Goal: Find specific page/section: Find specific page/section

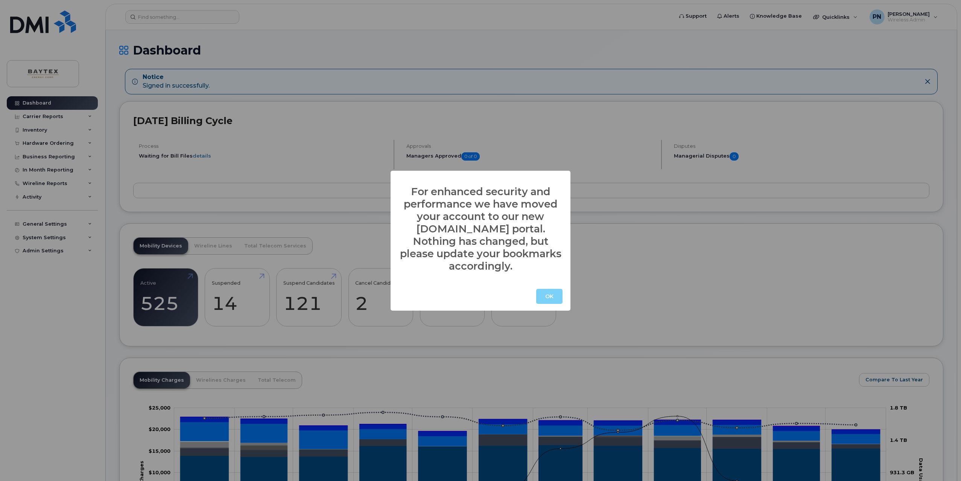
click at [543, 298] on div "OK" at bounding box center [480, 296] width 180 height 29
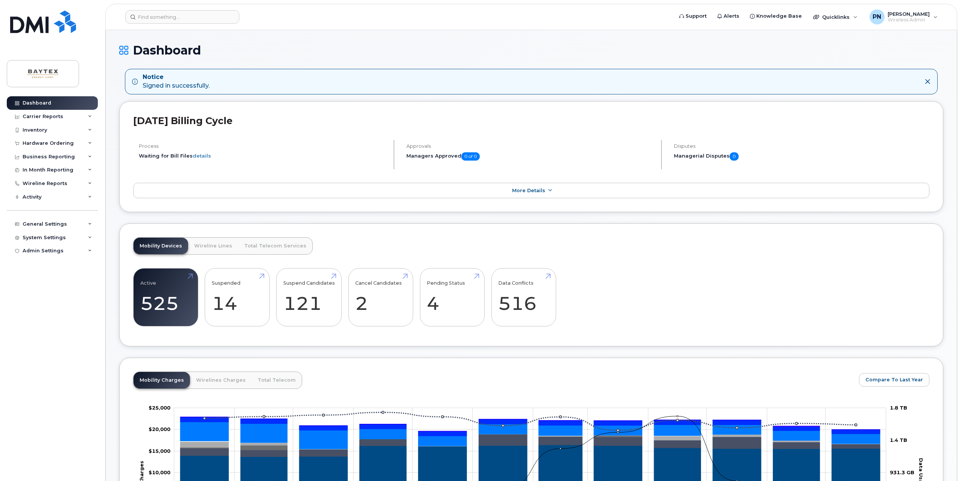
click at [155, 20] on input at bounding box center [182, 17] width 114 height 14
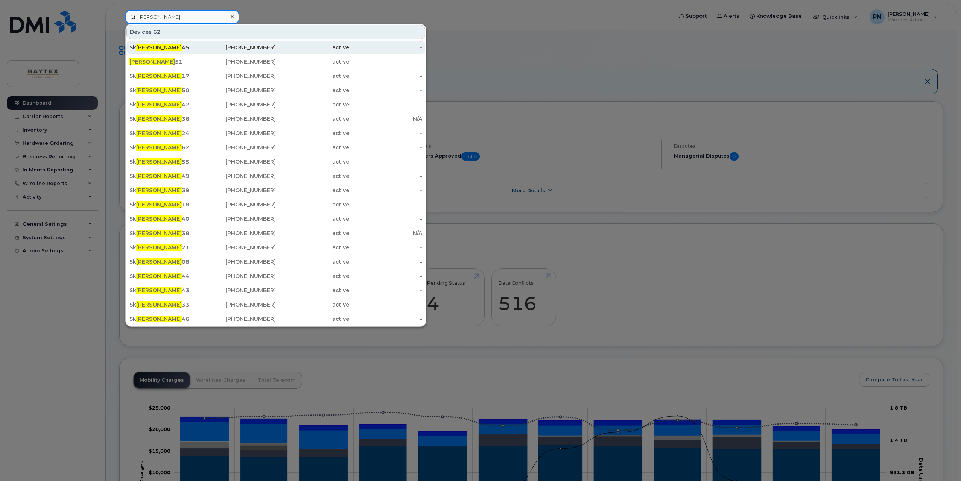
type input "betts"
click at [163, 47] on div "Sk Betts 45" at bounding box center [165, 48] width 73 height 8
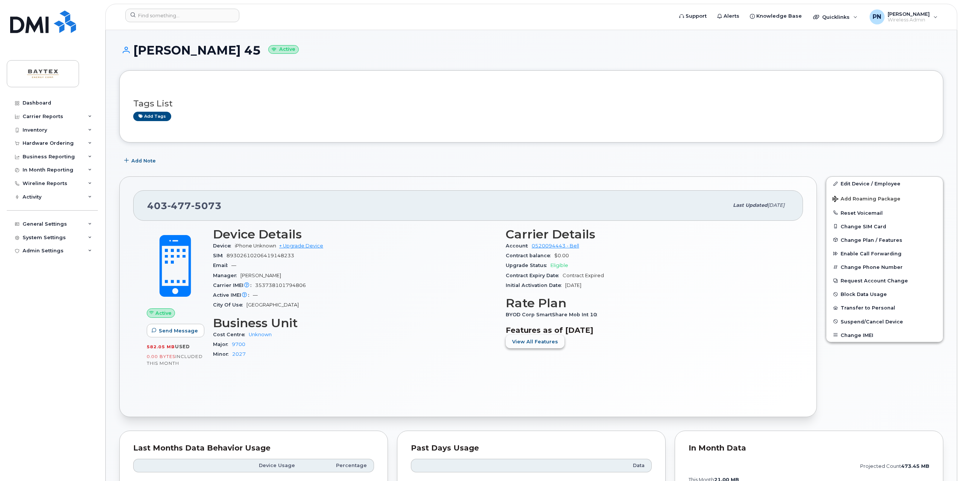
click at [518, 342] on span "View All Features" at bounding box center [535, 341] width 46 height 7
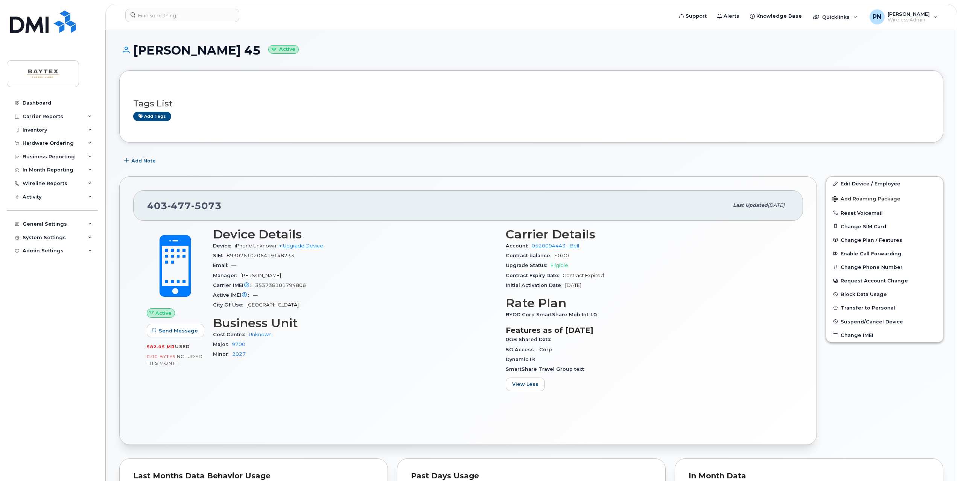
click at [502, 141] on div "Tags List Add tags" at bounding box center [531, 106] width 824 height 72
click at [467, 165] on div "Add Note" at bounding box center [531, 161] width 824 height 14
click at [257, 98] on div "Tags List Add tags" at bounding box center [531, 106] width 796 height 29
click at [679, 290] on div "Initial Activation Date Oct 24, 2022" at bounding box center [647, 286] width 284 height 10
click at [698, 349] on div "5G Access - Corp" at bounding box center [647, 350] width 284 height 10
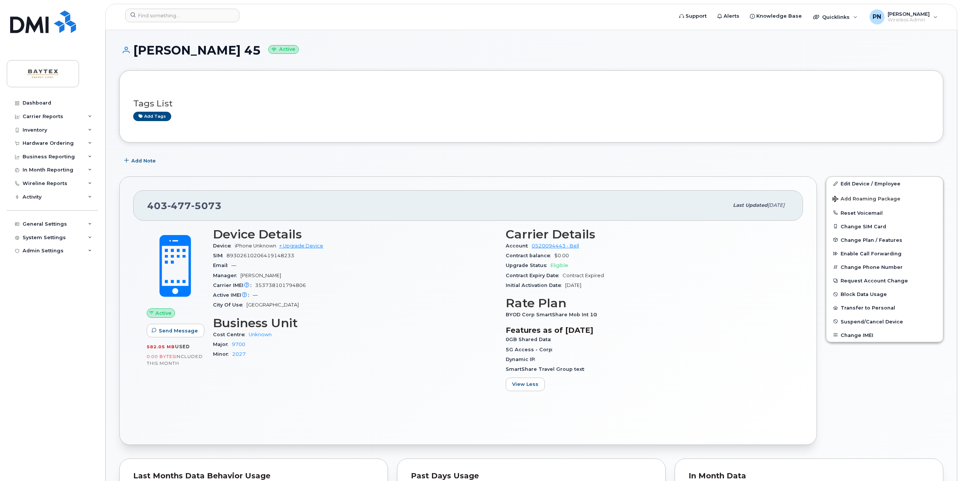
click at [611, 311] on div "BYOD Corp SmartShare Mob Int 10" at bounding box center [647, 315] width 284 height 10
drag, startPoint x: 595, startPoint y: 316, endPoint x: 505, endPoint y: 313, distance: 89.9
click at [505, 313] on span "BYOD Corp SmartShare Mob Int 10" at bounding box center [552, 315] width 95 height 6
click at [648, 290] on div "Initial Activation Date Oct 24, 2022" at bounding box center [647, 286] width 284 height 10
click at [146, 16] on input at bounding box center [182, 16] width 114 height 14
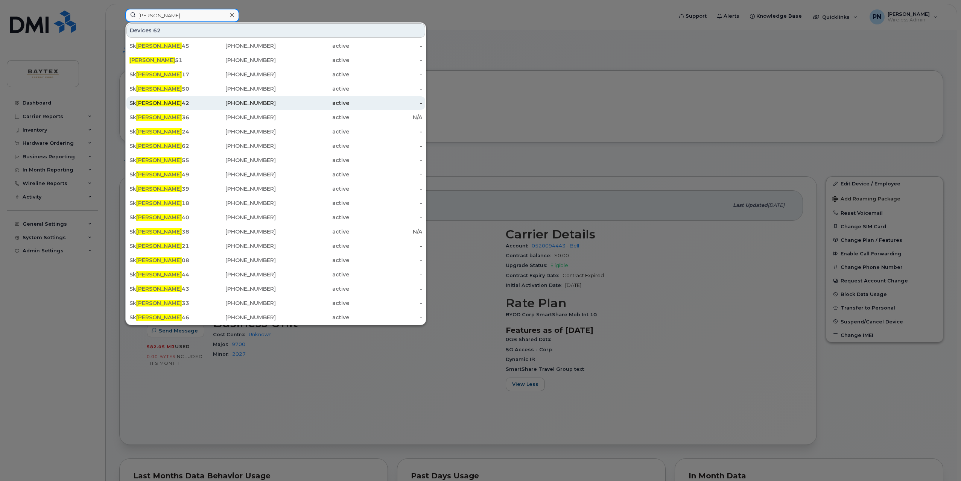
type input "[PERSON_NAME]"
click at [155, 100] on div "Sk Betts 42" at bounding box center [165, 103] width 73 height 8
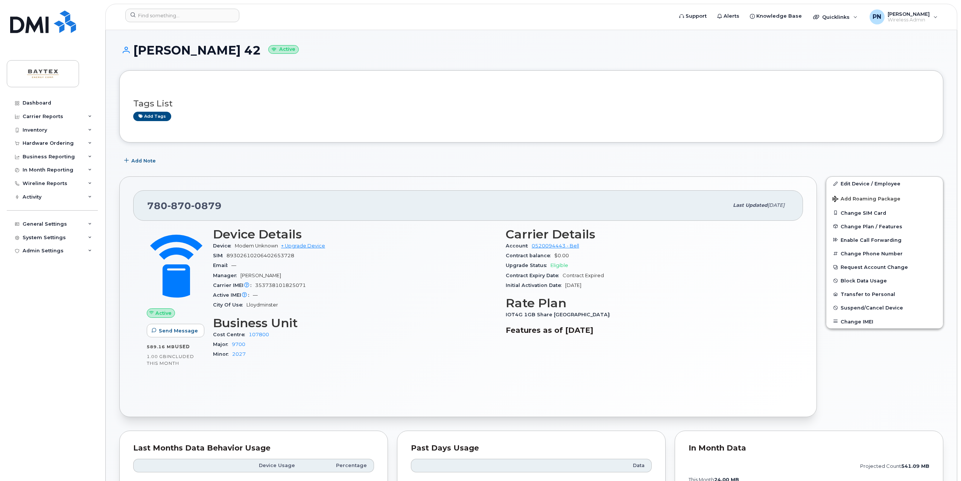
click at [720, 294] on div "Carrier Details Account 0520094443 - Bell Contract balance $0.00 Upgrade Status…" at bounding box center [647, 296] width 293 height 147
click at [331, 162] on div "Add Note" at bounding box center [531, 161] width 824 height 14
click at [331, 98] on div "Tags List Add tags" at bounding box center [531, 106] width 796 height 29
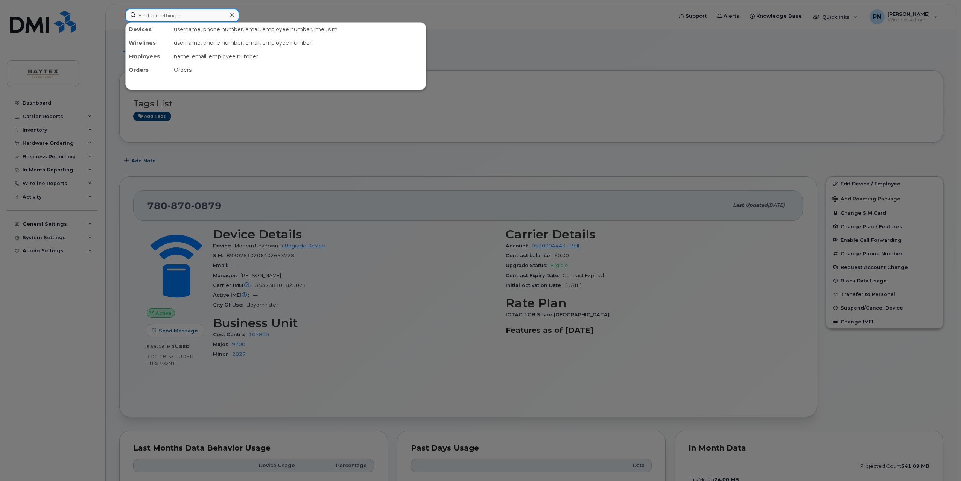
click at [179, 16] on input at bounding box center [182, 16] width 114 height 14
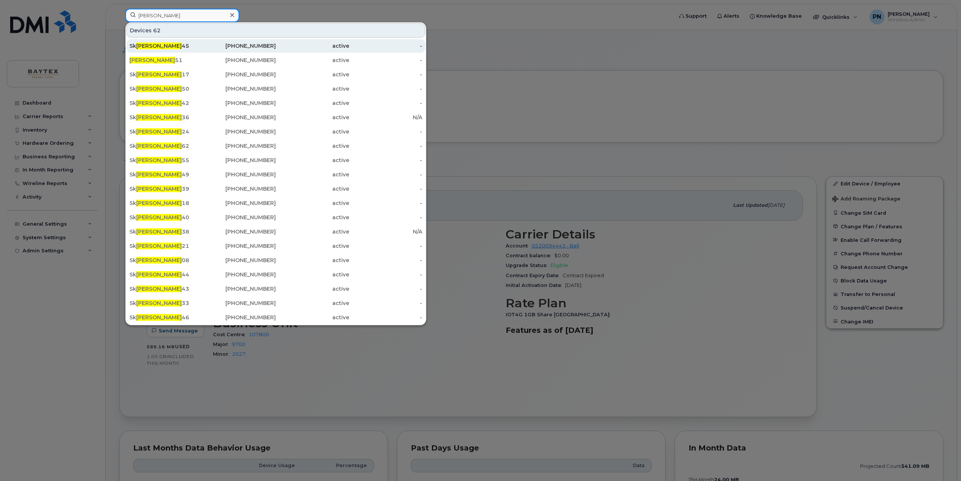
type input "[PERSON_NAME]"
click at [203, 42] on div "[PERSON_NAME] 45" at bounding box center [239, 46] width 73 height 14
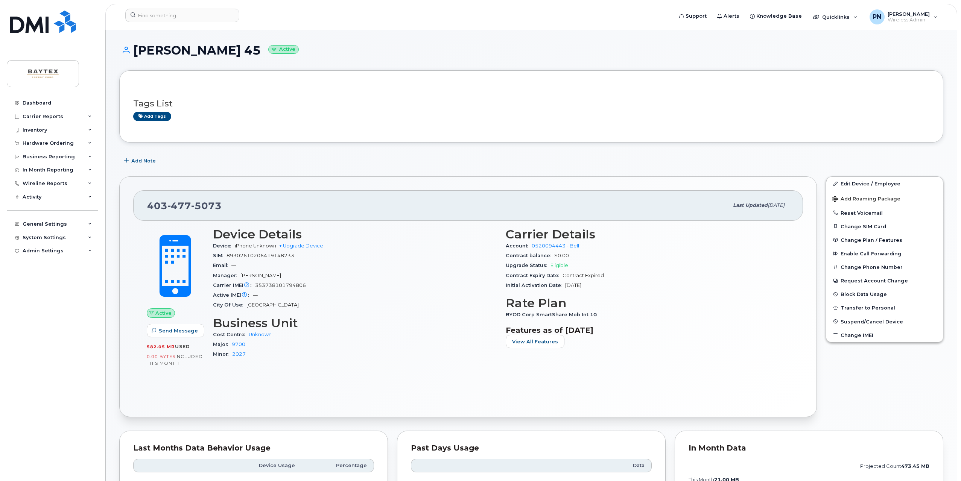
click at [355, 322] on h3 "Business Unit" at bounding box center [355, 323] width 284 height 14
click at [175, 14] on input at bounding box center [182, 16] width 114 height 14
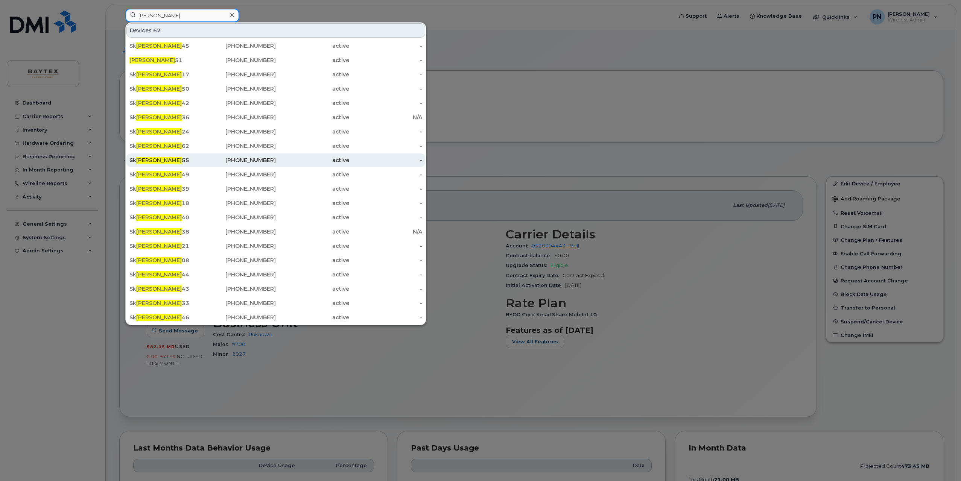
type input "betts"
click at [162, 163] on div "Sk Betts 55" at bounding box center [165, 160] width 73 height 8
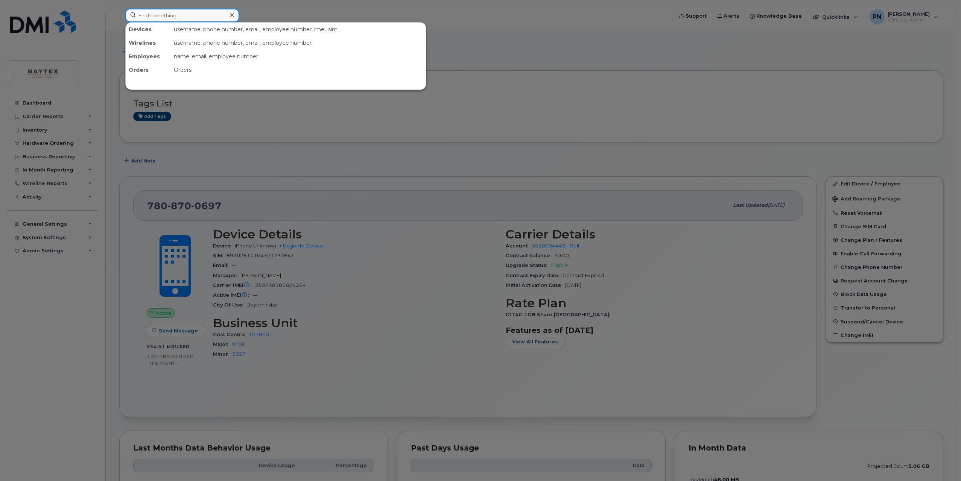
click at [168, 17] on input at bounding box center [182, 16] width 114 height 14
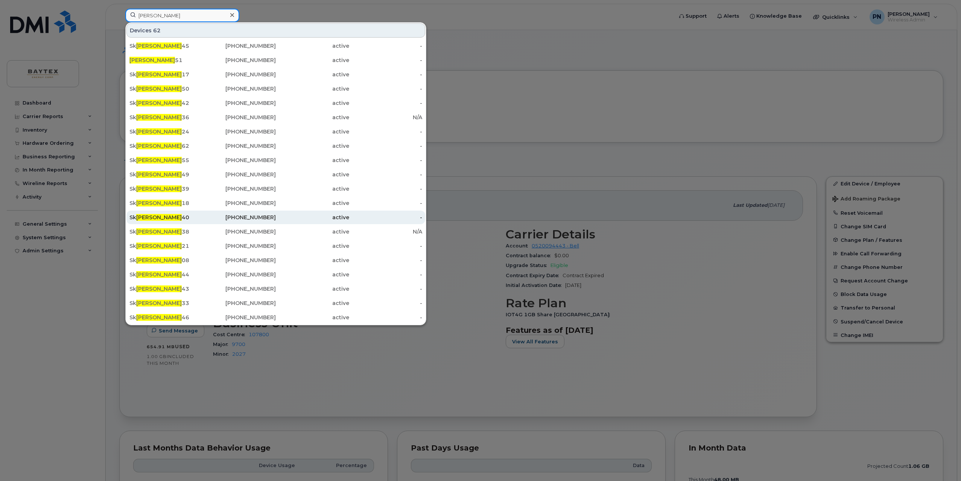
type input "[PERSON_NAME]"
click at [164, 218] on div "[PERSON_NAME] 40" at bounding box center [165, 218] width 73 height 8
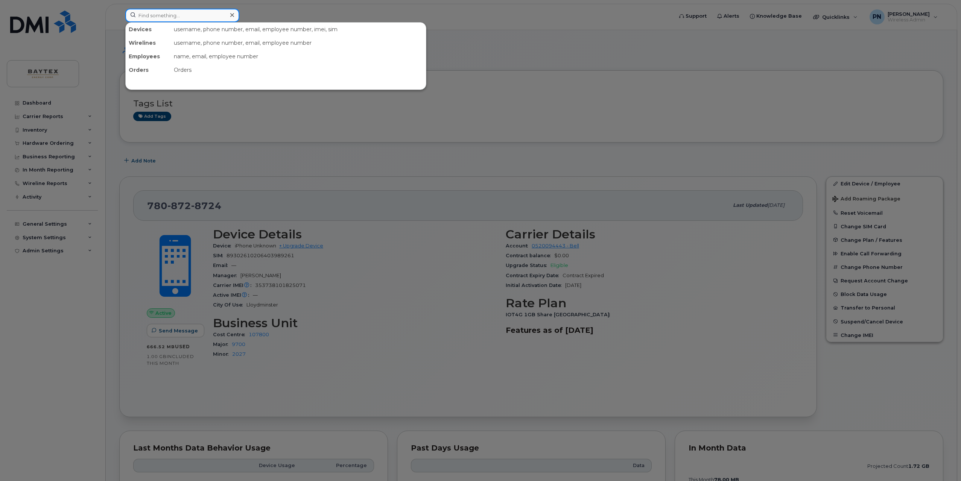
click at [162, 14] on input at bounding box center [182, 16] width 114 height 14
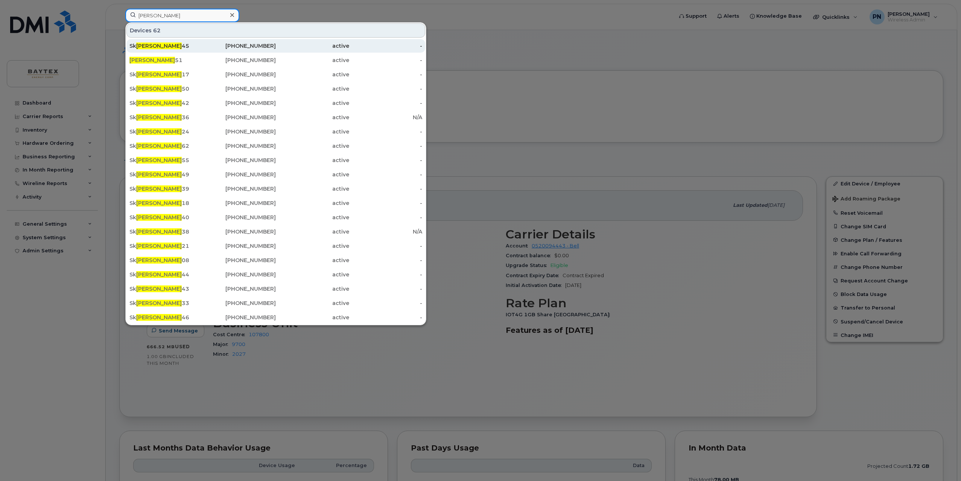
type input "[PERSON_NAME]"
click at [162, 49] on div "[PERSON_NAME] 45" at bounding box center [165, 46] width 73 height 8
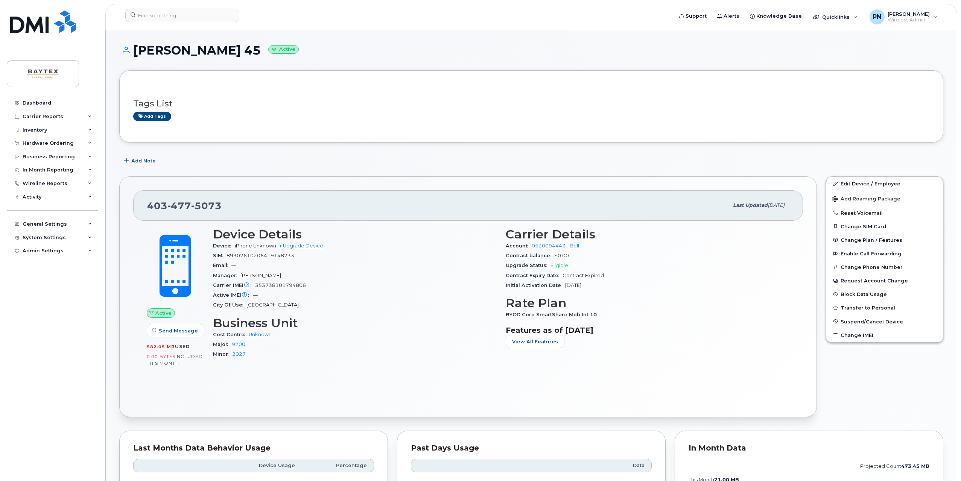
click at [543, 191] on div "403 477 5073 Last updated Sep 09, 2024" at bounding box center [467, 205] width 669 height 30
click at [770, 328] on h3 "Features as of [DATE]" at bounding box center [647, 330] width 284 height 9
click at [526, 346] on button "View All Features" at bounding box center [534, 342] width 59 height 14
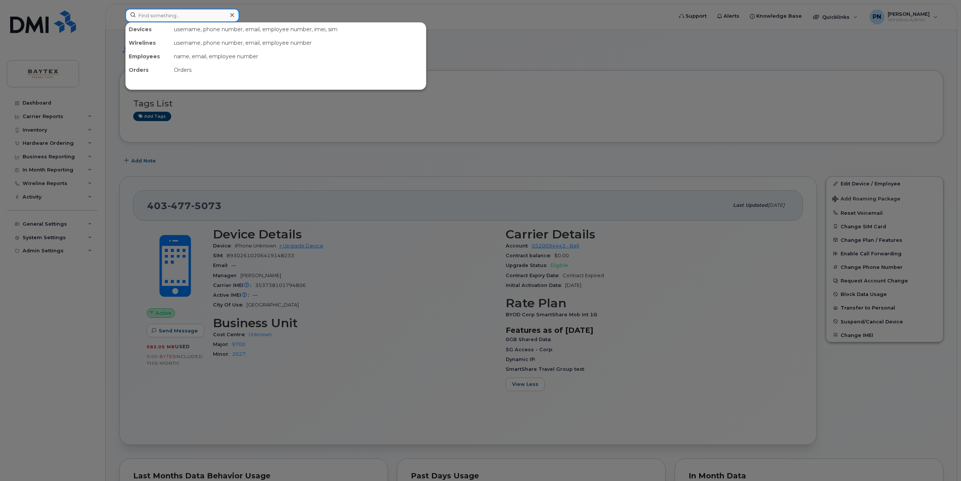
click at [180, 17] on input at bounding box center [182, 16] width 114 height 14
type input "s"
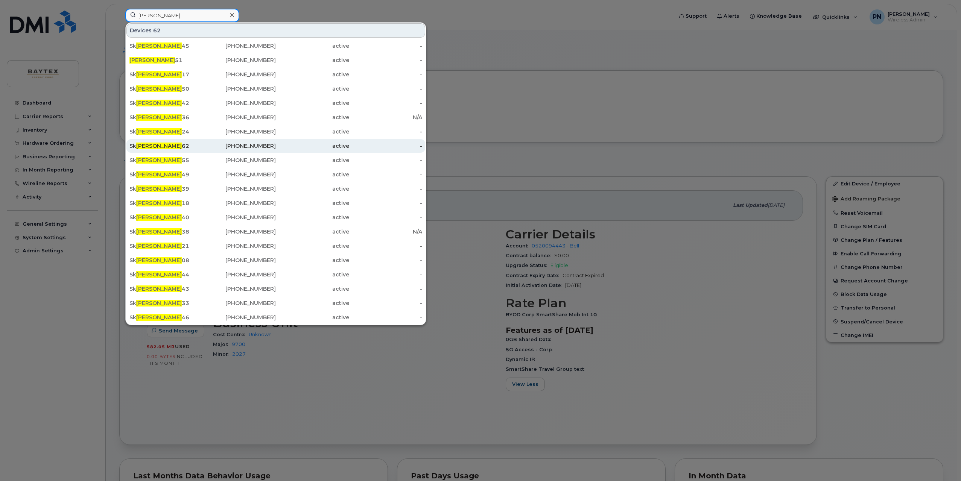
type input "betts"
click at [203, 150] on div "Sk Betts 62" at bounding box center [239, 146] width 73 height 14
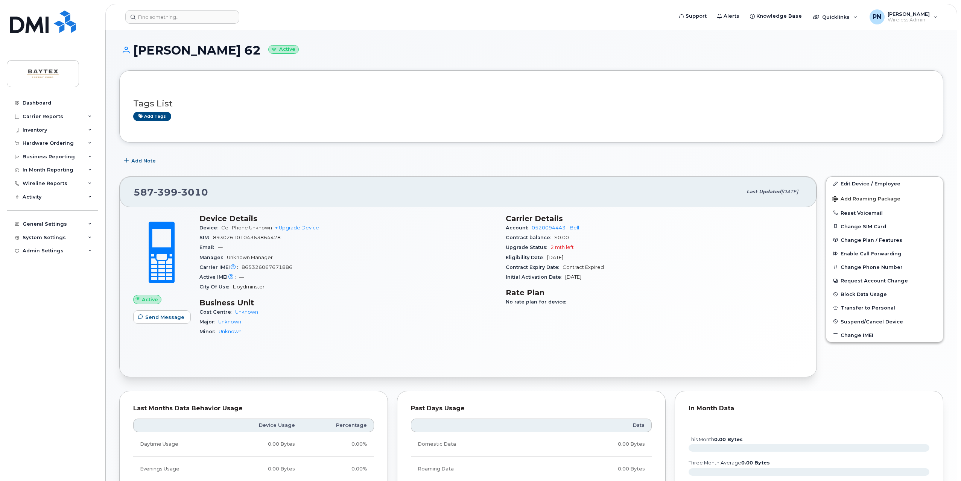
click at [169, 9] on header "Support Alerts Knowledge Base Quicklinks Suspend / Cancel Device Change SIM Car…" at bounding box center [531, 17] width 852 height 26
click at [397, 232] on div "Device Cell Phone Unknown + Upgrade Device" at bounding box center [347, 228] width 297 height 10
click at [398, 231] on div "Device Cell Phone Unknown + Upgrade Device" at bounding box center [347, 228] width 297 height 10
click at [345, 140] on div "Tags List Add tags" at bounding box center [531, 106] width 824 height 72
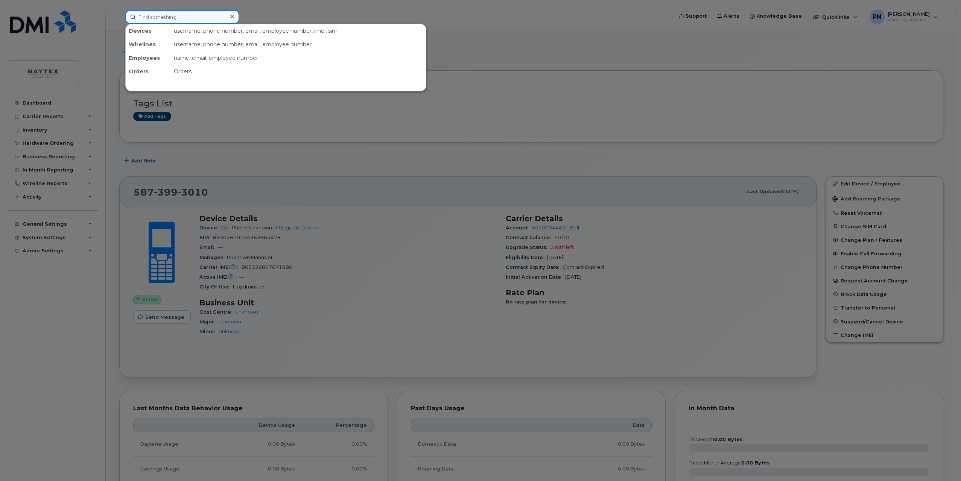
click at [169, 18] on input at bounding box center [182, 17] width 114 height 14
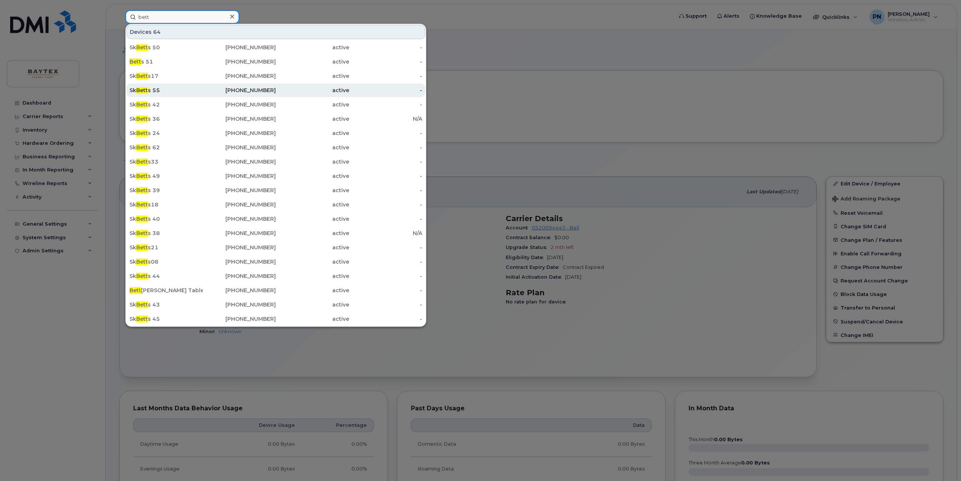
type input "bett"
click at [154, 93] on div "Sk Bett s 55" at bounding box center [165, 91] width 73 height 8
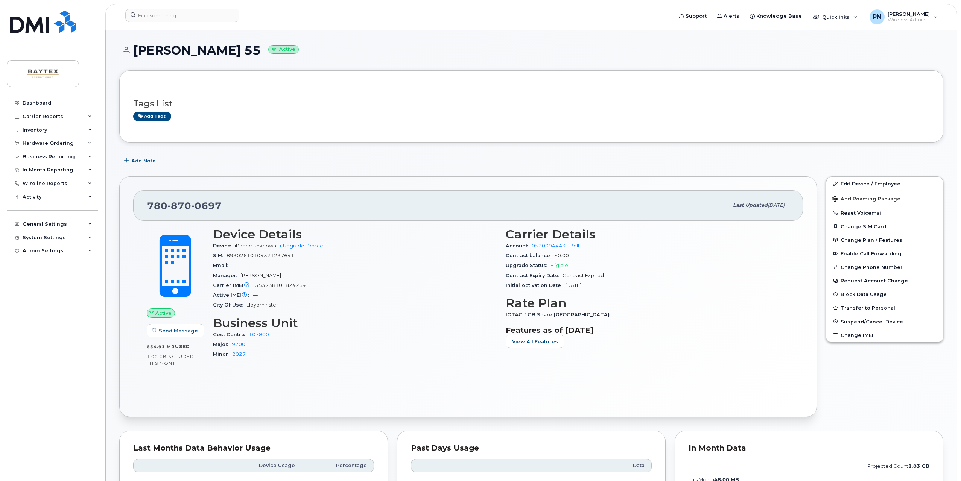
click at [464, 165] on div "Add Note" at bounding box center [531, 161] width 824 height 14
click at [525, 343] on span "View All Features" at bounding box center [535, 341] width 46 height 7
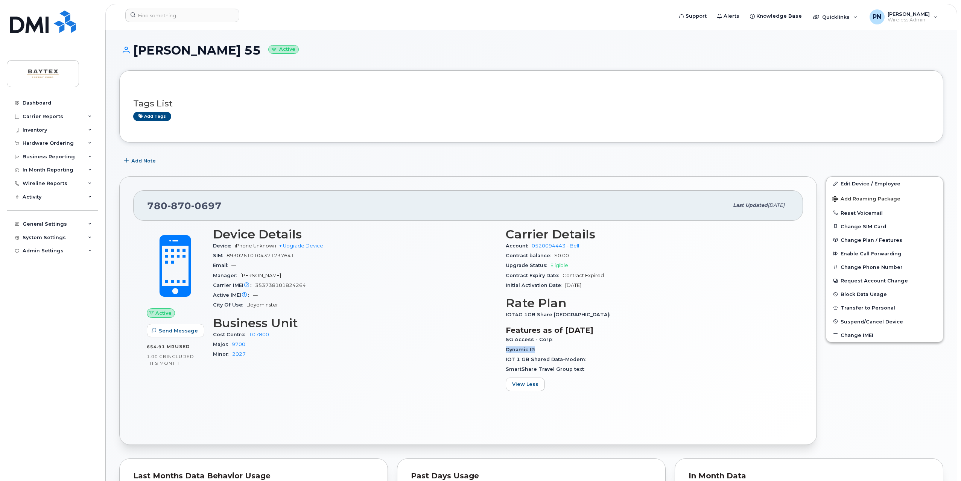
drag, startPoint x: 535, startPoint y: 350, endPoint x: 505, endPoint y: 351, distance: 29.8
click at [505, 351] on span "Dynamic IP" at bounding box center [521, 350] width 33 height 6
click at [689, 362] on div "IOT 1 GB Shared Data-Modem" at bounding box center [647, 360] width 284 height 10
click at [660, 290] on div "Initial Activation Date [DATE]" at bounding box center [647, 286] width 284 height 10
click at [603, 158] on div "Add Note" at bounding box center [531, 161] width 824 height 14
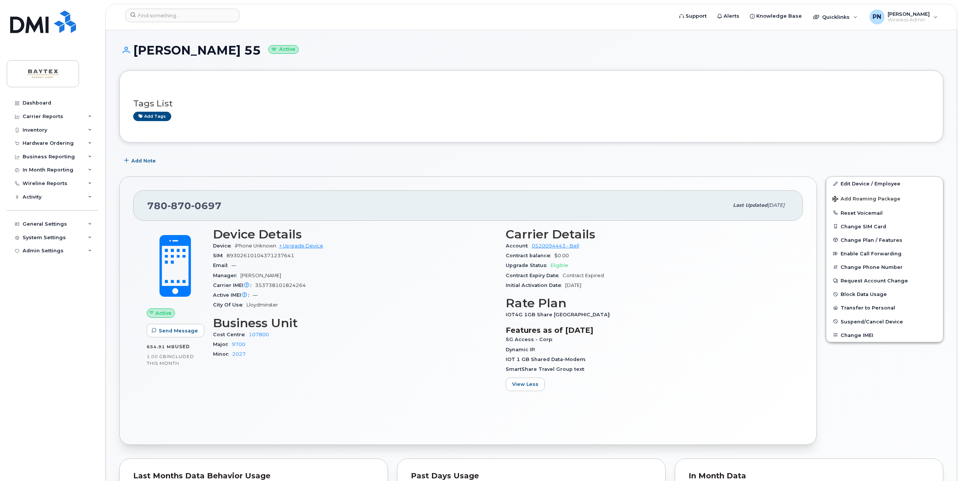
click at [704, 267] on div "Upgrade Status Eligible" at bounding box center [647, 266] width 284 height 10
